Goal: Entertainment & Leisure: Consume media (video, audio)

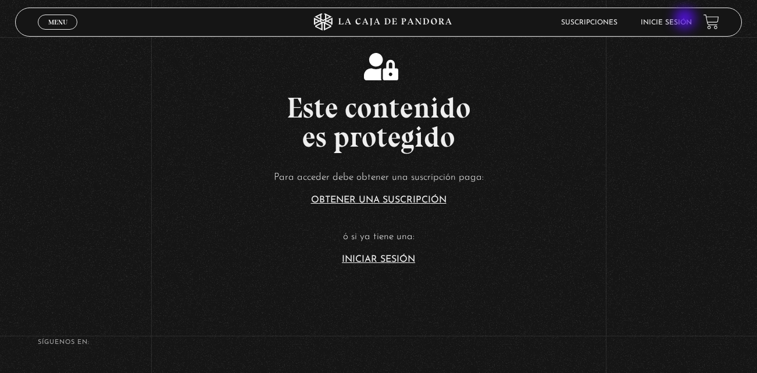
click at [686, 20] on link "Inicie sesión" at bounding box center [666, 22] width 51 height 7
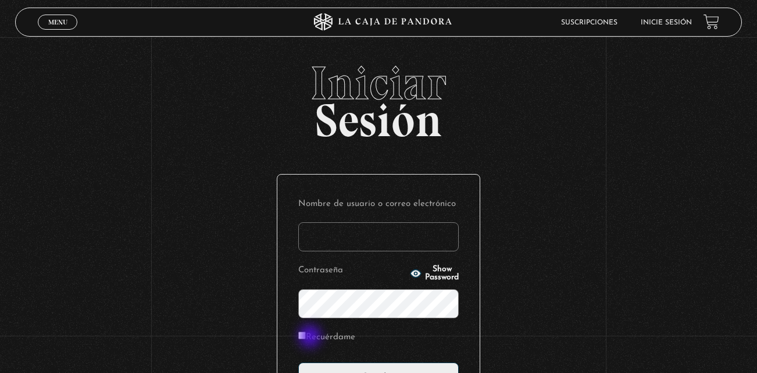
type input "kalebgonzalezcruz@gmail.com"
click at [311, 337] on label "Recuérdame" at bounding box center [326, 338] width 57 height 18
click at [306, 337] on input "Recuérdame" at bounding box center [302, 336] width 8 height 8
checkbox input "true"
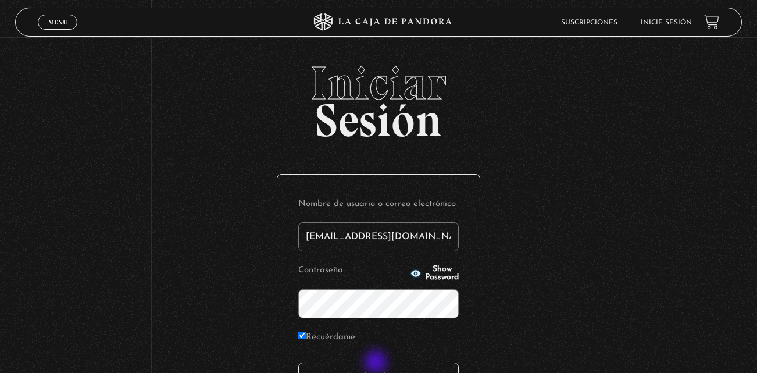
click at [377, 363] on input "Acceder" at bounding box center [378, 376] width 161 height 29
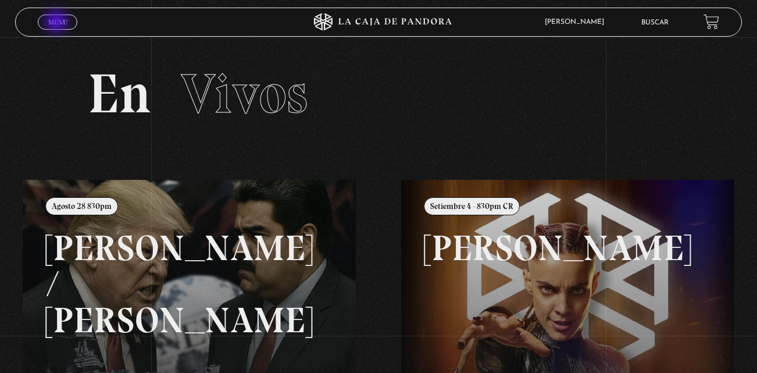
click at [58, 23] on span "Menu" at bounding box center [57, 22] width 19 height 7
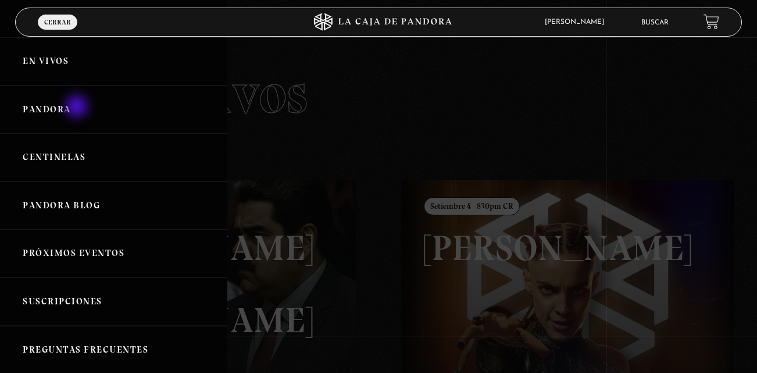
click at [78, 108] on link "Pandora" at bounding box center [113, 110] width 227 height 48
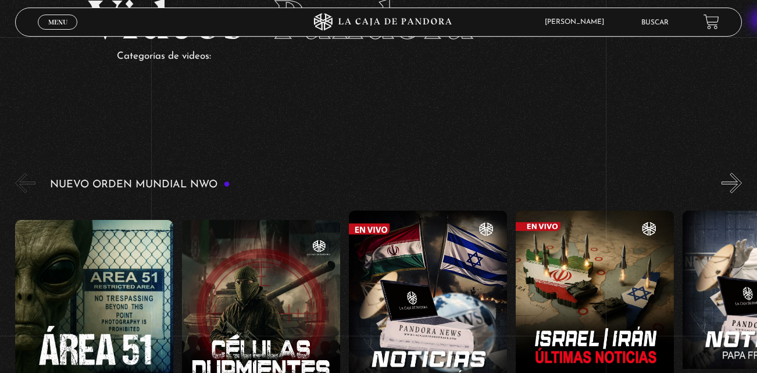
scroll to position [98, 0]
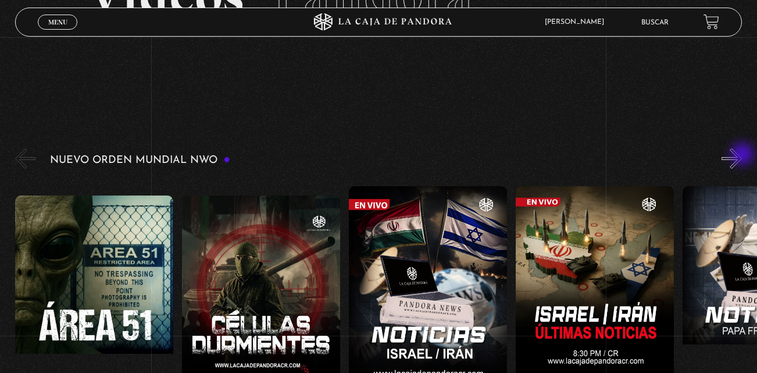
click at [742, 155] on button "»" at bounding box center [732, 158] width 20 height 20
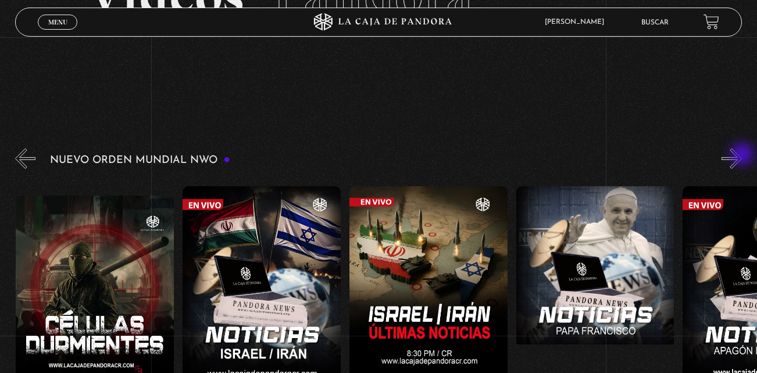
click at [742, 155] on button "»" at bounding box center [732, 158] width 20 height 20
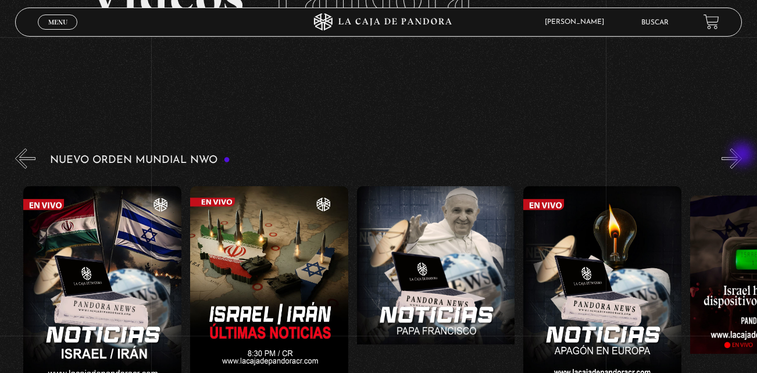
click at [742, 155] on button "»" at bounding box center [732, 158] width 20 height 20
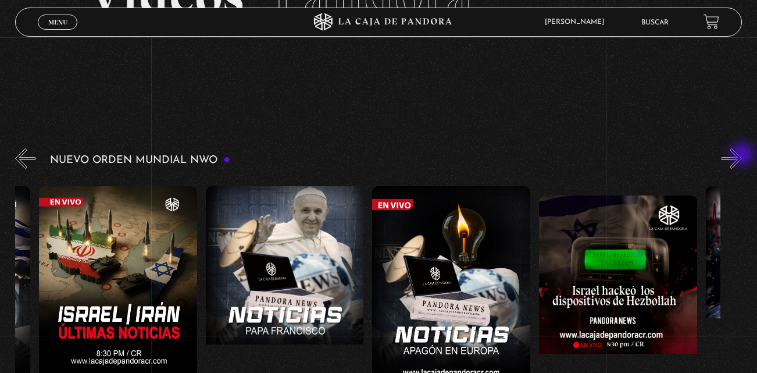
click at [742, 155] on button "»" at bounding box center [732, 158] width 20 height 20
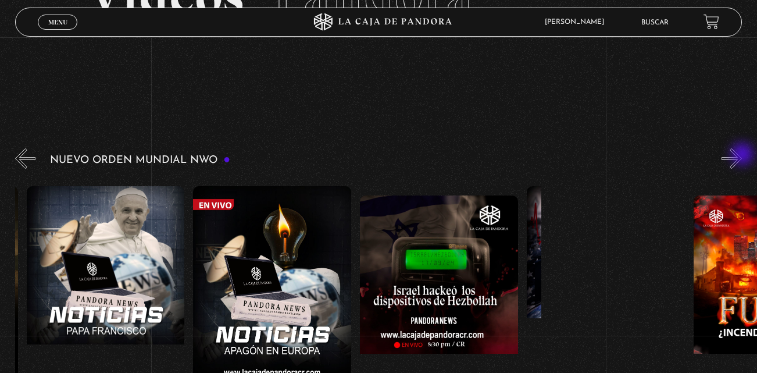
click at [742, 155] on button "»" at bounding box center [732, 158] width 20 height 20
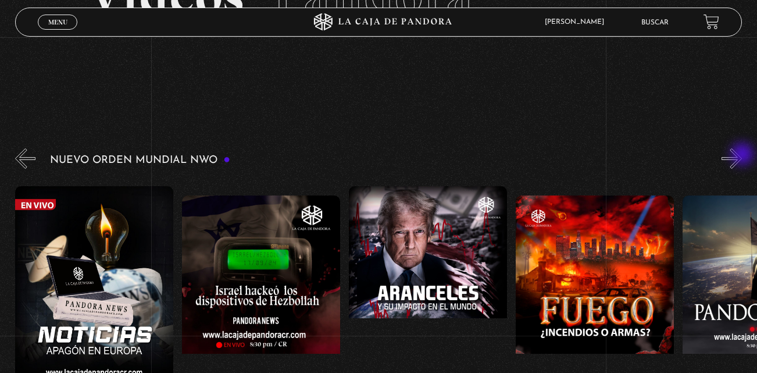
click at [742, 155] on button "»" at bounding box center [732, 158] width 20 height 20
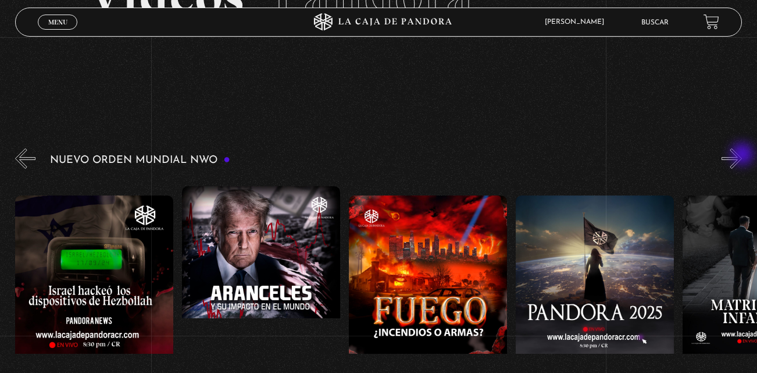
click at [742, 155] on button "»" at bounding box center [732, 158] width 20 height 20
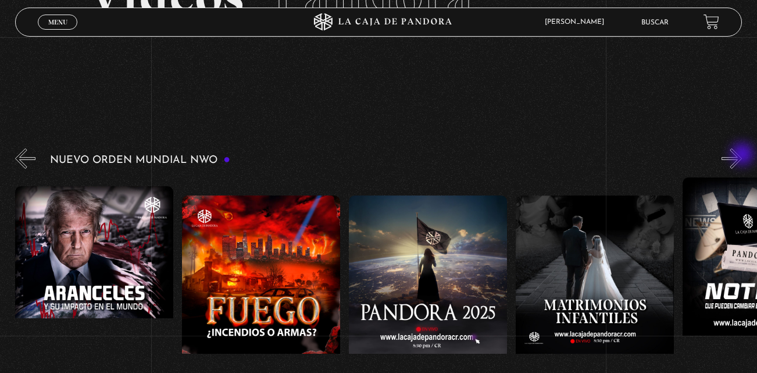
click at [742, 155] on button "»" at bounding box center [732, 158] width 20 height 20
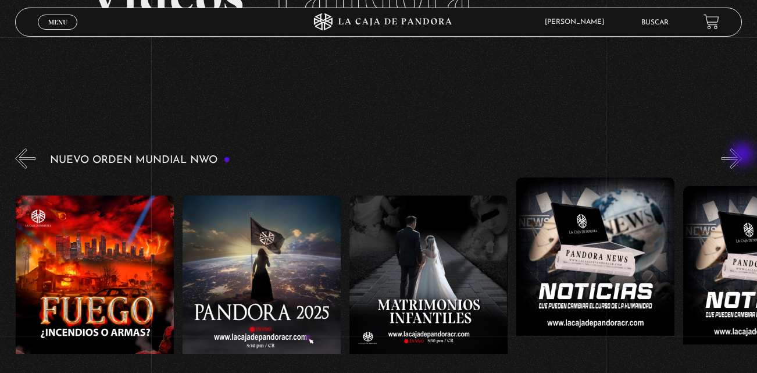
click at [742, 155] on button "»" at bounding box center [732, 158] width 20 height 20
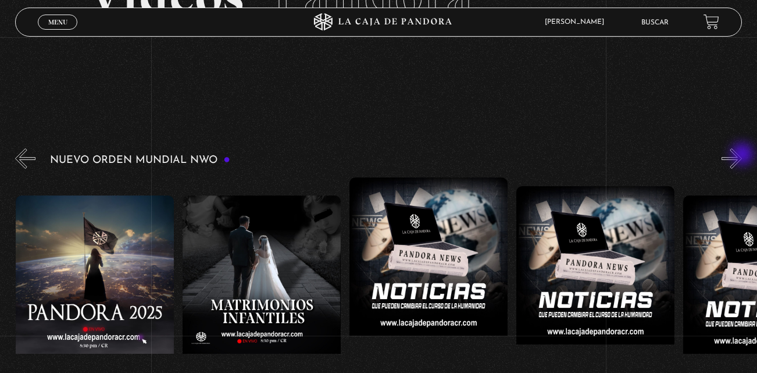
click at [742, 155] on button "»" at bounding box center [732, 158] width 20 height 20
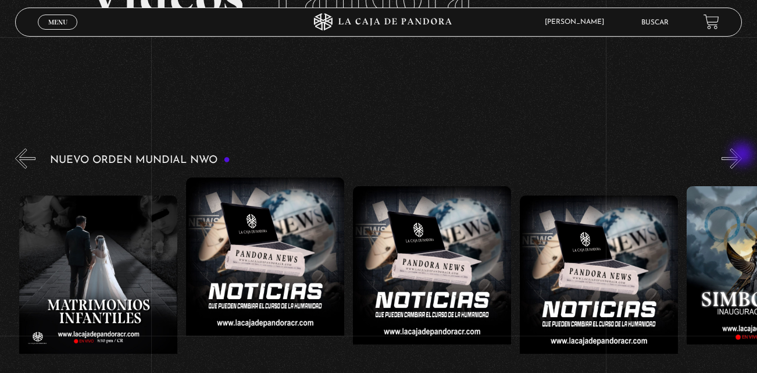
click at [742, 155] on button "»" at bounding box center [732, 158] width 20 height 20
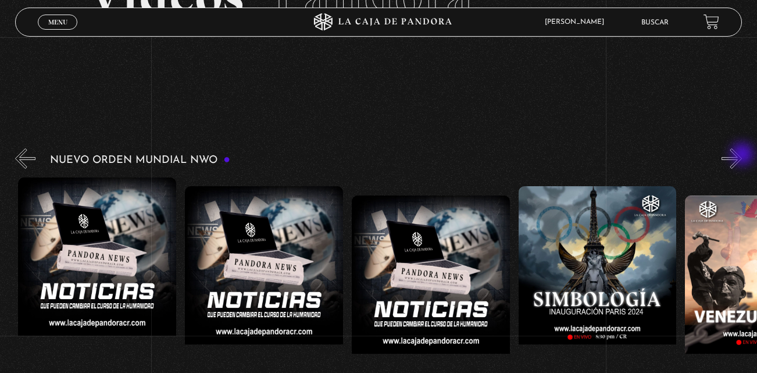
click at [742, 155] on button "»" at bounding box center [732, 158] width 20 height 20
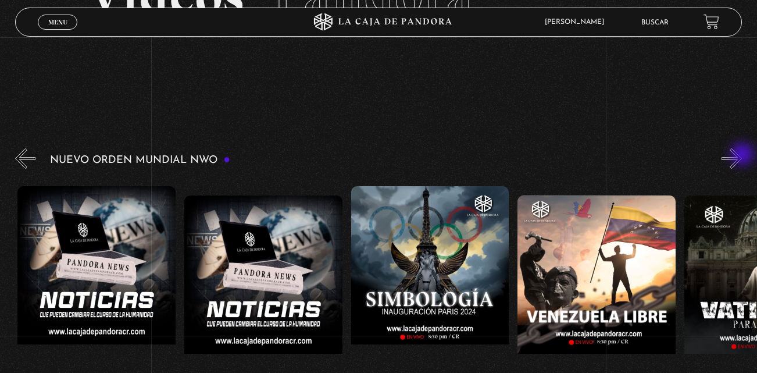
click at [742, 155] on button "»" at bounding box center [732, 158] width 20 height 20
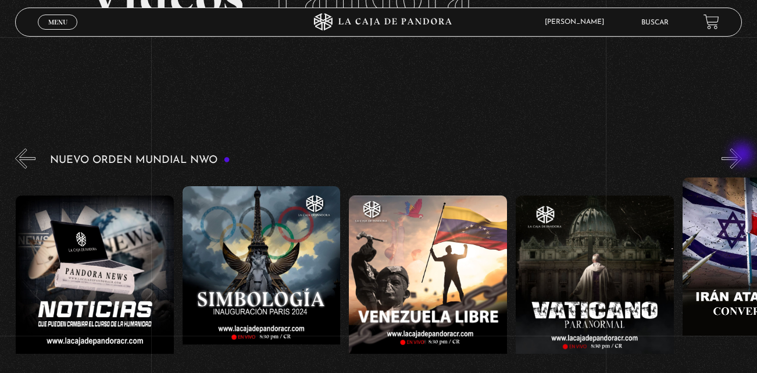
click at [742, 155] on button "»" at bounding box center [732, 158] width 20 height 20
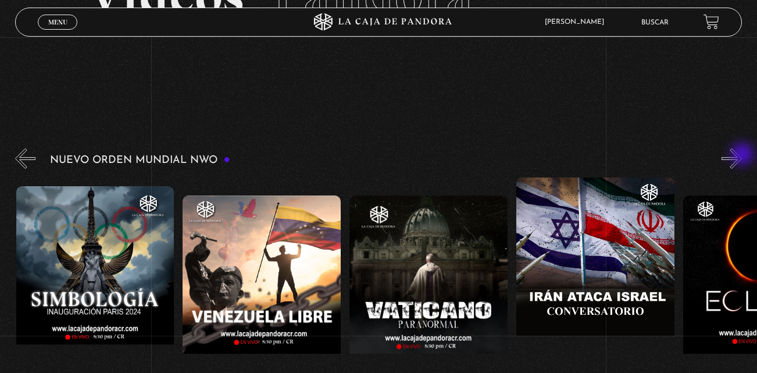
click at [742, 155] on button "»" at bounding box center [732, 158] width 20 height 20
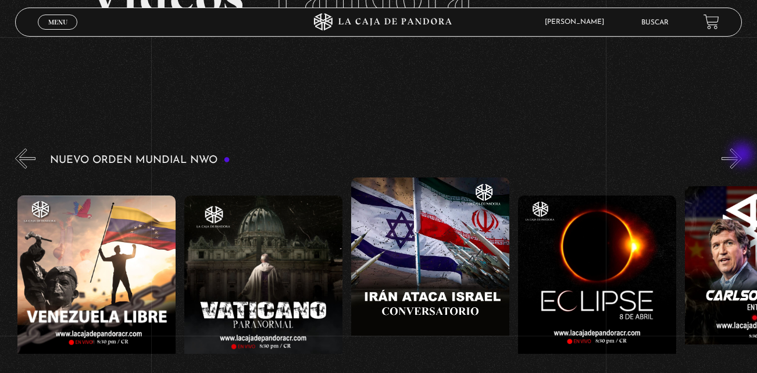
click at [742, 155] on button "»" at bounding box center [732, 158] width 20 height 20
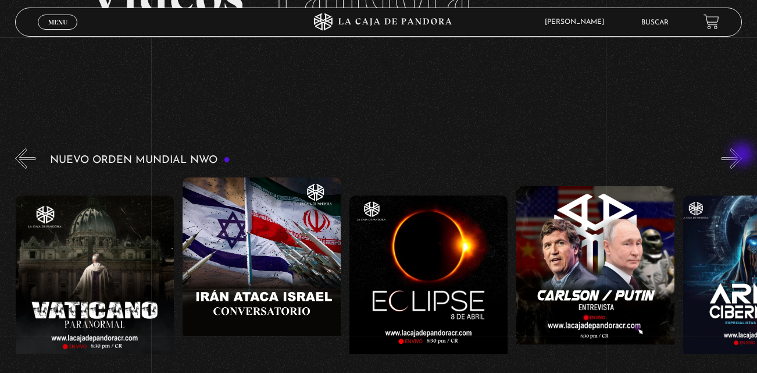
click at [742, 155] on button "»" at bounding box center [732, 158] width 20 height 20
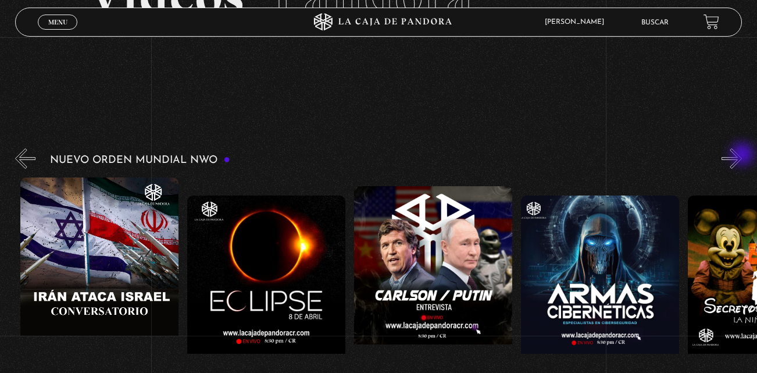
click at [742, 155] on button "»" at bounding box center [732, 158] width 20 height 20
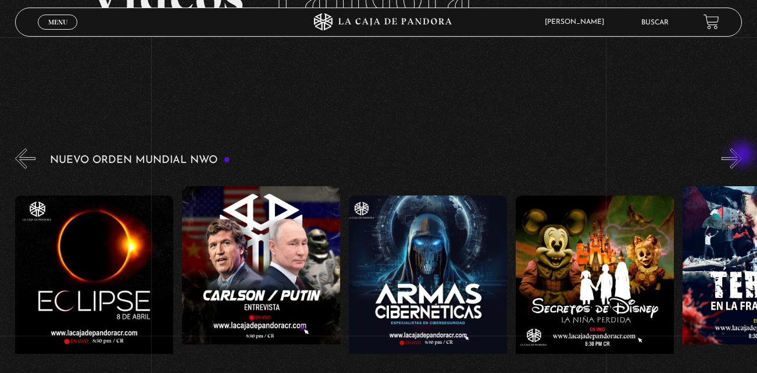
click at [742, 155] on button "»" at bounding box center [732, 158] width 20 height 20
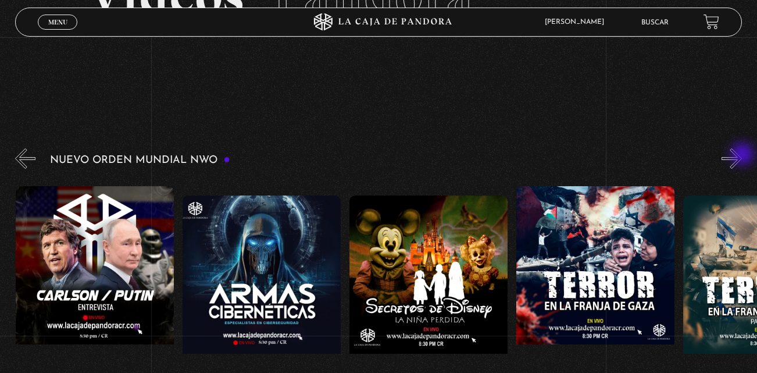
click at [742, 155] on button "»" at bounding box center [732, 158] width 20 height 20
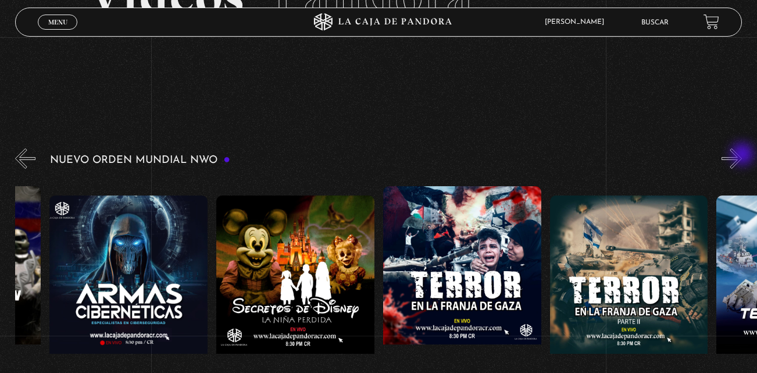
click at [742, 155] on button "»" at bounding box center [732, 158] width 20 height 20
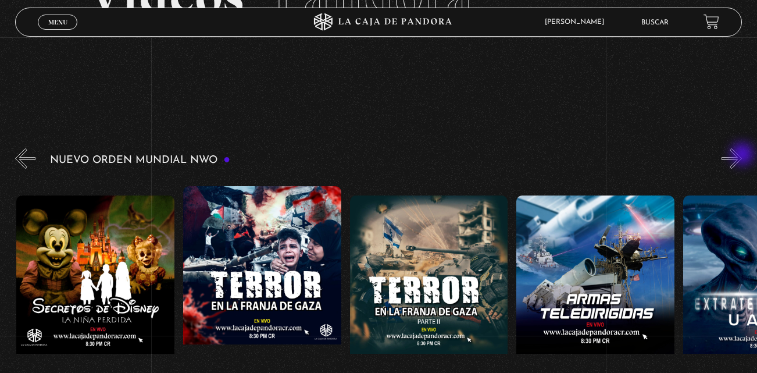
click at [742, 155] on button "»" at bounding box center [732, 158] width 20 height 20
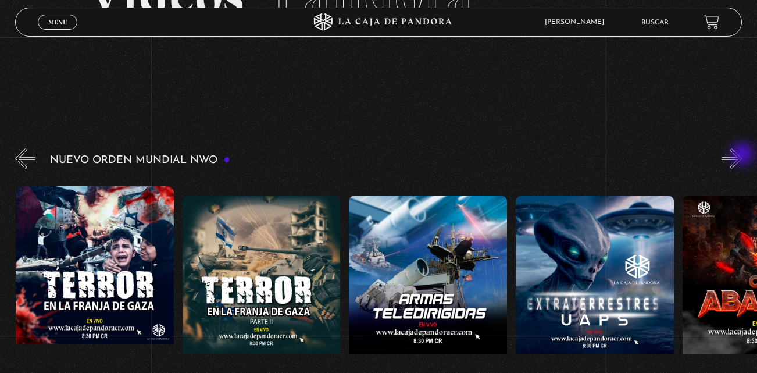
click at [742, 155] on button "»" at bounding box center [732, 158] width 20 height 20
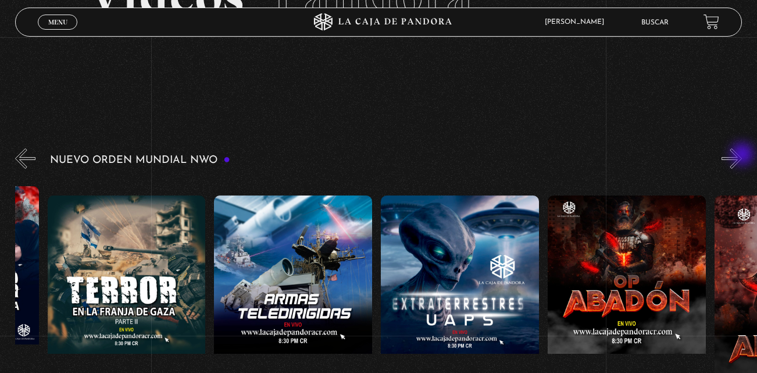
click at [742, 155] on button "»" at bounding box center [732, 158] width 20 height 20
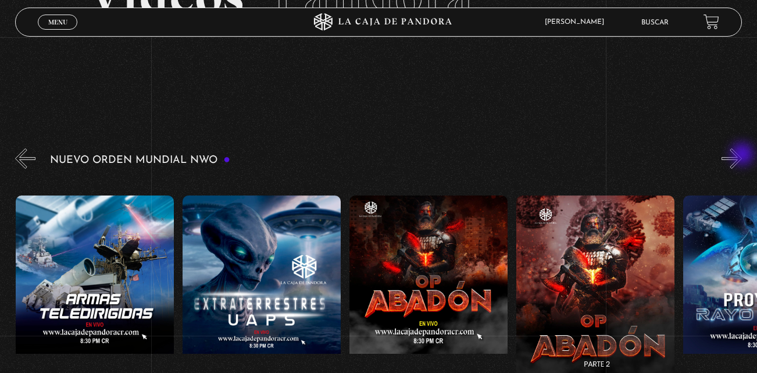
scroll to position [0, 4005]
click at [742, 159] on button "»" at bounding box center [732, 158] width 20 height 20
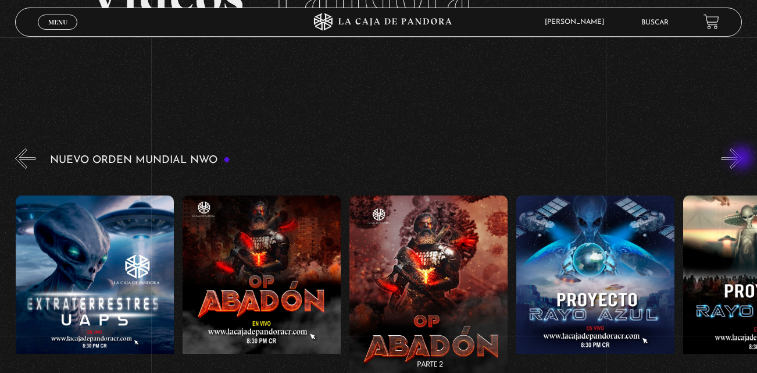
click at [742, 159] on button "»" at bounding box center [732, 158] width 20 height 20
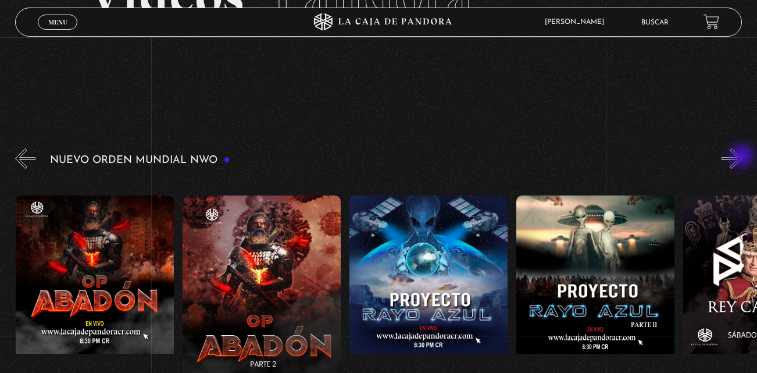
scroll to position [0, 4339]
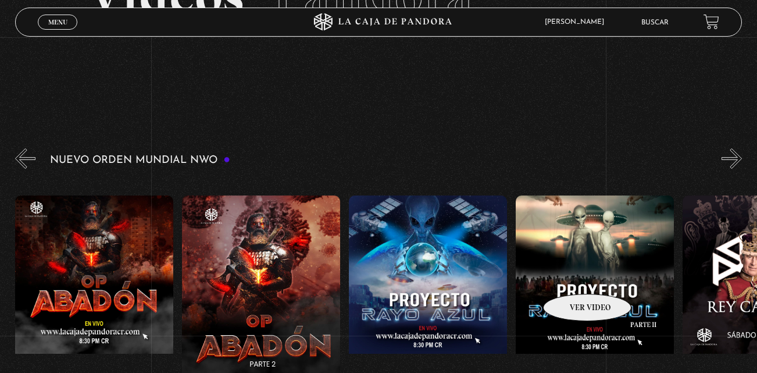
click at [572, 276] on figure at bounding box center [595, 299] width 158 height 209
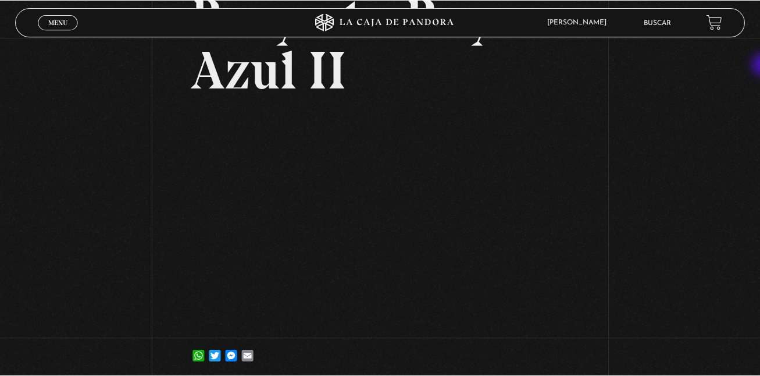
scroll to position [106, 0]
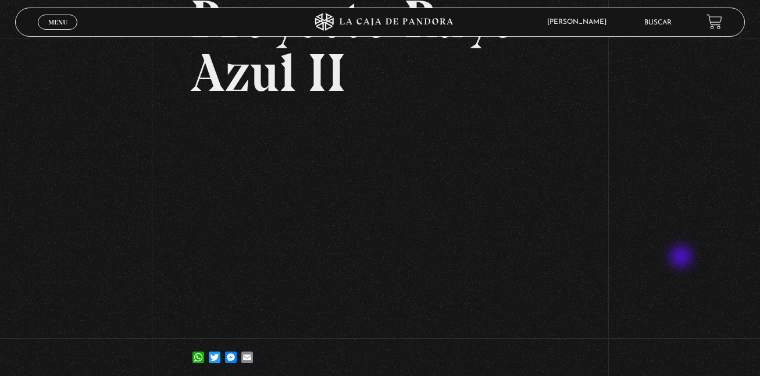
click at [720, 250] on div "Volver 18 julio, 2023 Proyecto Rayo Azul II WhatsApp Twitter Messenger Email" at bounding box center [380, 158] width 760 height 452
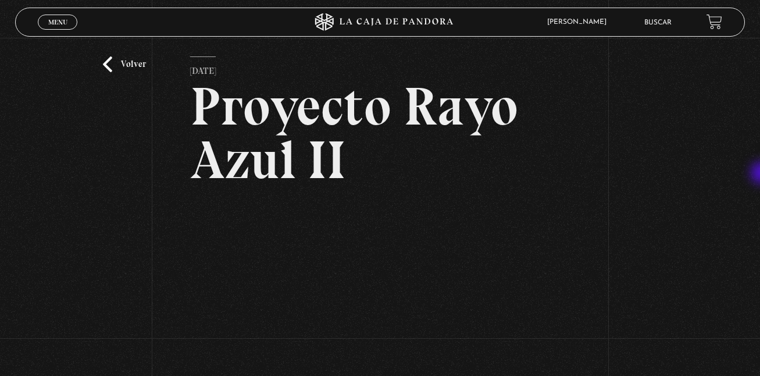
scroll to position [3, 0]
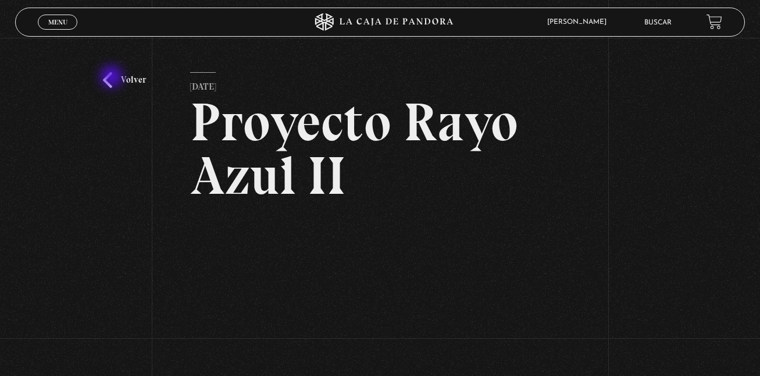
click at [113, 78] on link "Volver" at bounding box center [124, 80] width 43 height 16
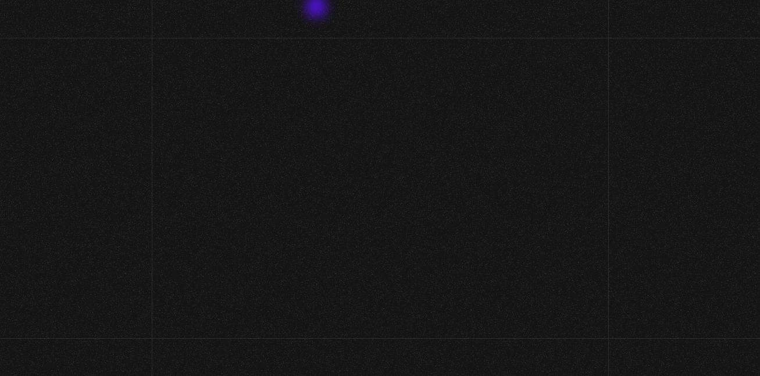
scroll to position [105, 0]
